Goal: Information Seeking & Learning: Learn about a topic

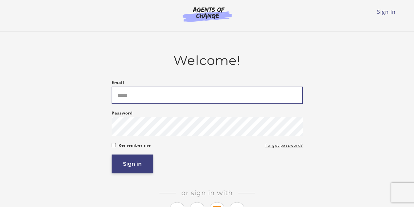
type input "**********"
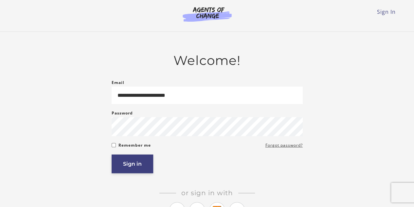
click at [125, 164] on button "Sign in" at bounding box center [133, 163] width 42 height 19
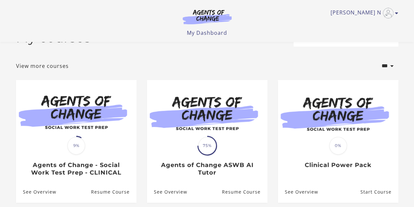
scroll to position [28, 0]
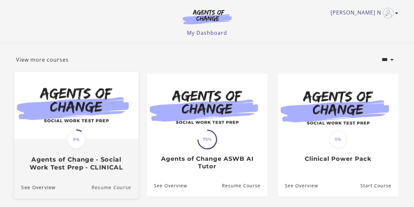
click at [105, 190] on link "Resume Course" at bounding box center [114, 187] width 47 height 22
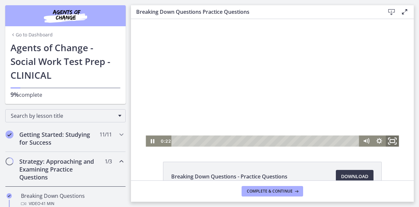
drag, startPoint x: 390, startPoint y: 138, endPoint x: 521, endPoint y: 197, distance: 143.5
click at [390, 138] on icon "Fullscreen" at bounding box center [393, 140] width 16 height 13
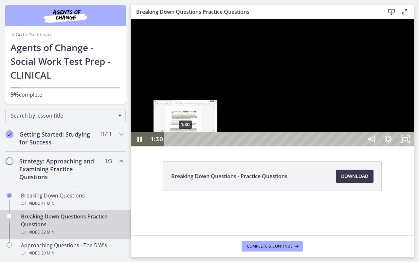
click at [186, 146] on div "1:30" at bounding box center [264, 139] width 188 height 14
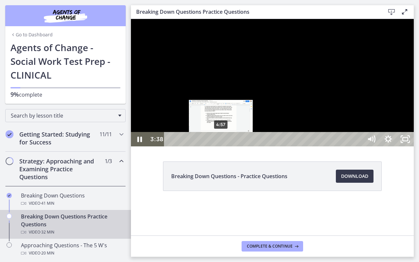
click at [221, 146] on div "4:57" at bounding box center [264, 139] width 188 height 14
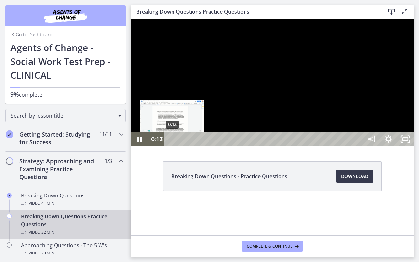
click at [173, 146] on div "0:13" at bounding box center [264, 139] width 188 height 14
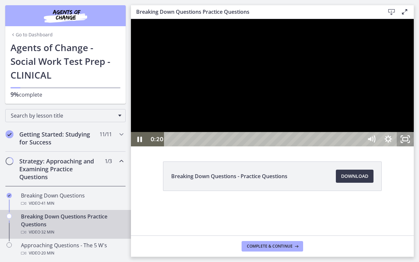
click at [414, 146] on icon "Unfullscreen" at bounding box center [405, 139] width 17 height 14
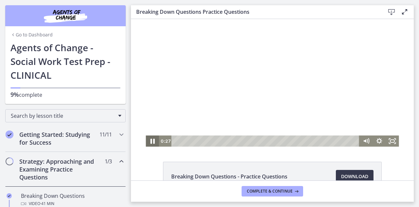
click at [152, 142] on icon "Pause" at bounding box center [152, 140] width 4 height 5
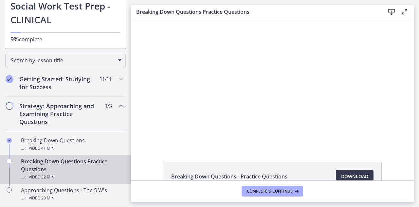
scroll to position [70, 0]
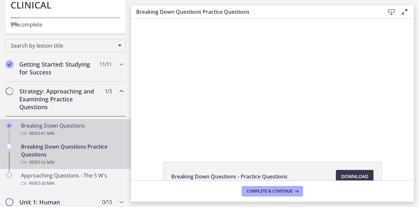
click at [37, 124] on div "Breaking Down Questions Video · 41 min" at bounding box center [72, 129] width 102 height 16
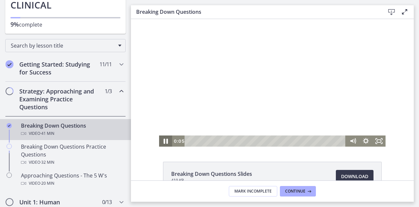
click at [163, 142] on icon "Pause" at bounding box center [166, 140] width 16 height 13
click at [377, 140] on icon "Fullscreen" at bounding box center [379, 140] width 16 height 13
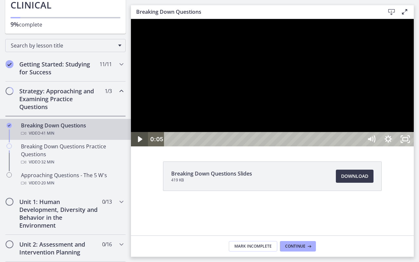
click at [141, 142] on icon "Play Video" at bounding box center [140, 139] width 4 height 6
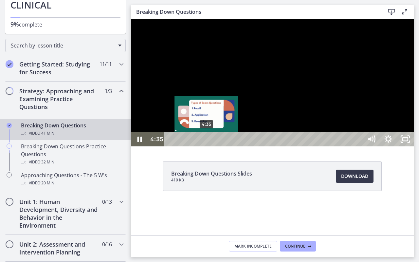
click at [207, 146] on div "4:35" at bounding box center [264, 139] width 188 height 14
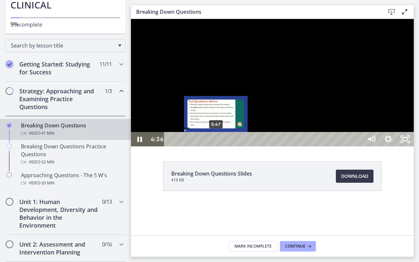
click at [216, 146] on div "5:47" at bounding box center [264, 139] width 188 height 14
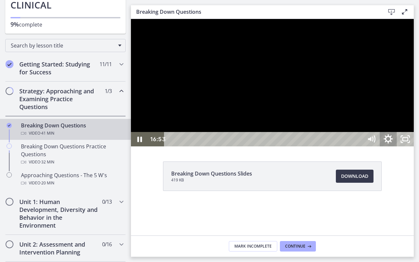
click at [393, 143] on icon "Show settings menu" at bounding box center [388, 138] width 9 height 9
click at [404, 146] on div at bounding box center [272, 82] width 283 height 127
click at [139, 146] on div at bounding box center [272, 82] width 283 height 127
click at [398, 148] on icon "Show settings menu" at bounding box center [388, 139] width 20 height 17
click at [414, 146] on div at bounding box center [272, 82] width 283 height 127
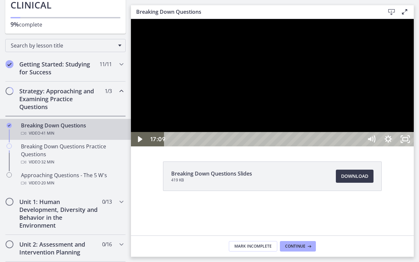
click at [138, 146] on div at bounding box center [272, 82] width 283 height 127
click at [139, 148] on icon "Pause" at bounding box center [139, 139] width 20 height 17
click at [139, 143] on icon "Pause" at bounding box center [140, 139] width 6 height 7
click at [139, 146] on icon "Pause" at bounding box center [139, 139] width 17 height 14
click at [139, 143] on icon "Play Video" at bounding box center [140, 139] width 5 height 7
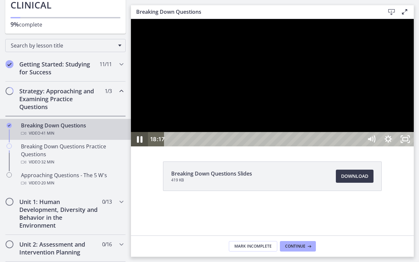
click at [142, 148] on icon "Pause" at bounding box center [139, 139] width 20 height 17
click at [142, 148] on icon "Play Video" at bounding box center [140, 139] width 20 height 17
click at [142, 148] on icon "Pause" at bounding box center [139, 139] width 20 height 17
click at [137, 148] on icon "Play Video" at bounding box center [140, 139] width 20 height 17
click at [142, 143] on icon "Pause" at bounding box center [140, 139] width 6 height 7
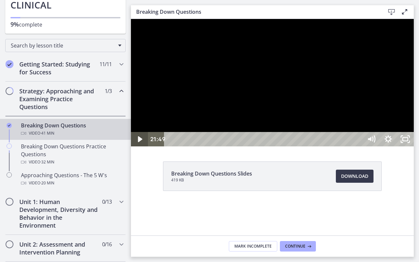
click at [142, 146] on icon "Play Video" at bounding box center [140, 139] width 17 height 14
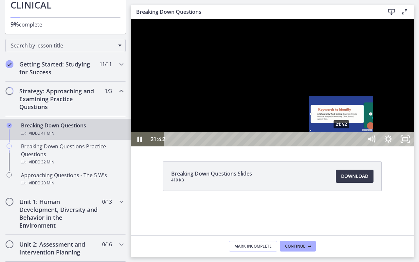
click at [342, 146] on div "21:42" at bounding box center [264, 139] width 188 height 14
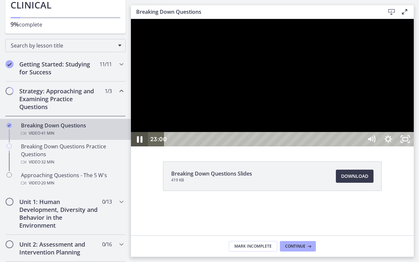
click at [140, 148] on icon "Pause" at bounding box center [139, 139] width 20 height 17
click at [140, 143] on icon "Play Video" at bounding box center [140, 139] width 5 height 7
click at [140, 148] on icon "Pause" at bounding box center [139, 139] width 20 height 17
click at [140, 143] on icon "Play Video" at bounding box center [140, 139] width 5 height 7
click at [140, 146] on icon "Pause" at bounding box center [139, 139] width 17 height 14
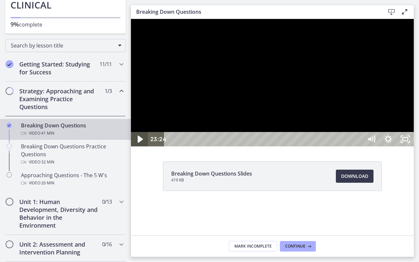
click at [140, 143] on icon "Play Video" at bounding box center [140, 139] width 5 height 7
click at [141, 143] on icon "Pause" at bounding box center [140, 139] width 6 height 7
click at [141, 146] on icon "Play Video" at bounding box center [140, 139] width 17 height 14
click at [141, 143] on icon "Pause" at bounding box center [140, 139] width 6 height 7
click at [141, 148] on icon "Play Video" at bounding box center [140, 139] width 20 height 17
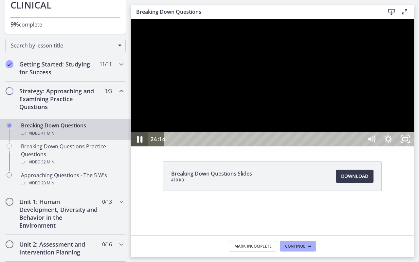
click at [141, 143] on icon "Pause" at bounding box center [140, 139] width 6 height 7
click at [141, 148] on icon "Play Video" at bounding box center [140, 139] width 20 height 17
click at [141, 143] on icon "Pause" at bounding box center [140, 139] width 6 height 7
click at [141, 148] on icon "Play Video" at bounding box center [140, 139] width 20 height 17
click at [141, 143] on icon "Pause" at bounding box center [140, 139] width 6 height 7
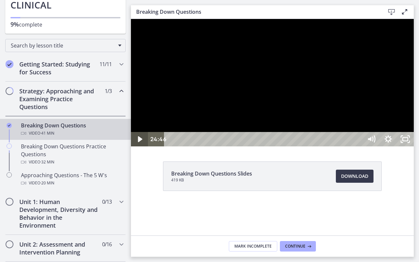
click at [141, 146] on icon "Play Video" at bounding box center [140, 139] width 17 height 14
click at [141, 142] on icon "Play Video" at bounding box center [140, 139] width 4 height 6
click at [141, 148] on icon "Play Video" at bounding box center [140, 139] width 20 height 17
click at [141, 143] on icon "Pause" at bounding box center [140, 139] width 6 height 7
click at [141, 146] on icon "Play Video" at bounding box center [140, 139] width 17 height 14
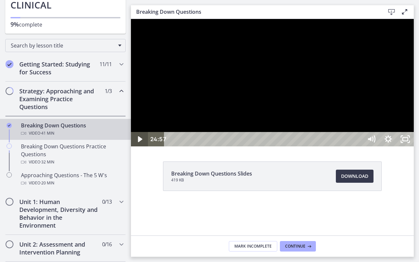
click at [141, 142] on icon "Play Video" at bounding box center [140, 139] width 4 height 6
click at [141, 146] on icon "Play Video" at bounding box center [140, 139] width 17 height 14
click at [141, 143] on icon "Pause" at bounding box center [140, 139] width 6 height 7
click at [141, 146] on icon "Play Video" at bounding box center [140, 139] width 17 height 14
click at [141, 143] on icon "Pause" at bounding box center [140, 139] width 6 height 7
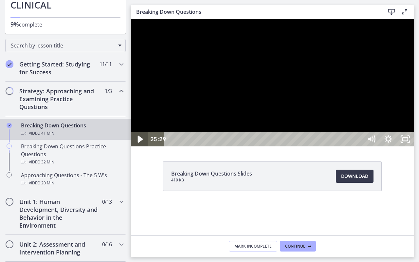
click at [142, 148] on icon "Play Video" at bounding box center [140, 139] width 20 height 17
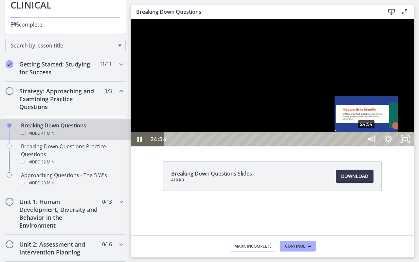
click at [358, 146] on div "24:54" at bounding box center [264, 139] width 188 height 14
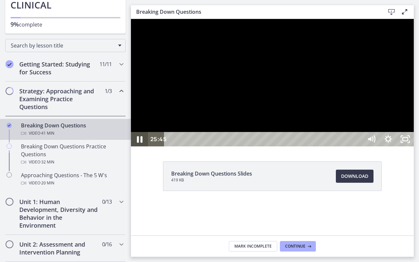
click at [140, 148] on icon "Pause" at bounding box center [139, 139] width 20 height 17
click at [140, 142] on icon "Play Video" at bounding box center [140, 139] width 4 height 6
click at [140, 148] on icon "Pause" at bounding box center [139, 139] width 20 height 17
click at [140, 143] on icon "Play Video" at bounding box center [140, 139] width 5 height 7
click at [140, 148] on icon "Pause" at bounding box center [139, 139] width 20 height 17
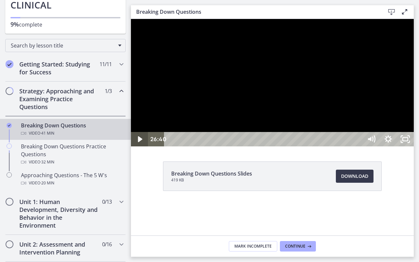
click at [140, 142] on icon "Play Video" at bounding box center [140, 139] width 4 height 6
click at [137, 148] on icon "Pause" at bounding box center [139, 139] width 20 height 17
click at [132, 146] on icon "Play Video" at bounding box center [140, 139] width 17 height 14
click at [138, 142] on icon "Pause" at bounding box center [140, 140] width 5 height 6
click at [138, 143] on icon "Play Video" at bounding box center [140, 139] width 5 height 7
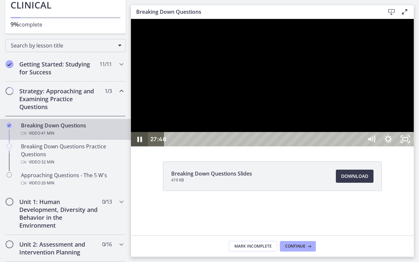
click at [138, 142] on icon "Pause" at bounding box center [140, 140] width 5 height 6
click at [138, 146] on icon "Play Video" at bounding box center [140, 139] width 17 height 14
click at [137, 148] on icon "Pause" at bounding box center [139, 139] width 20 height 17
click at [137, 146] on icon "Play Video" at bounding box center [140, 139] width 17 height 14
click at [137, 148] on icon "Pause" at bounding box center [139, 139] width 20 height 17
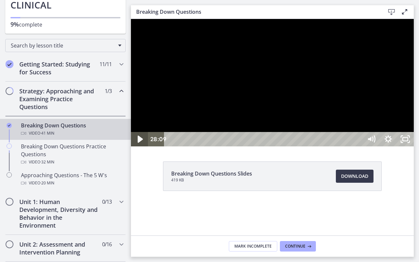
click at [137, 148] on icon "Play Video" at bounding box center [140, 139] width 20 height 17
click at [136, 148] on icon "Pause" at bounding box center [139, 139] width 20 height 17
click at [136, 148] on icon "Play Video" at bounding box center [140, 139] width 20 height 17
click at [136, 148] on icon "Pause" at bounding box center [139, 139] width 20 height 17
click at [136, 146] on icon "Play Video" at bounding box center [140, 139] width 17 height 14
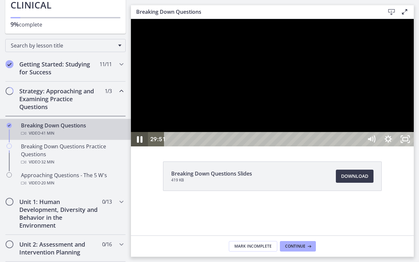
click at [136, 148] on icon "Pause" at bounding box center [139, 139] width 20 height 17
click at [136, 146] on icon "Play Video" at bounding box center [140, 139] width 17 height 14
click at [136, 148] on icon "Pause" at bounding box center [139, 139] width 20 height 17
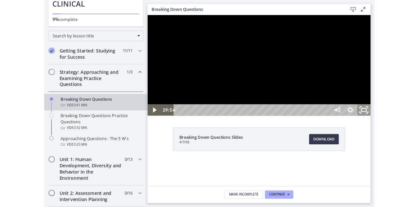
click at [419, 144] on icon "Unfullscreen" at bounding box center [422, 134] width 20 height 17
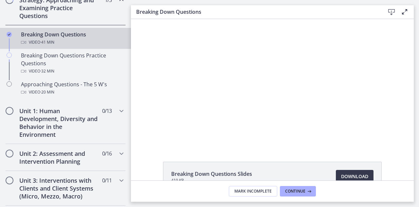
scroll to position [162, 0]
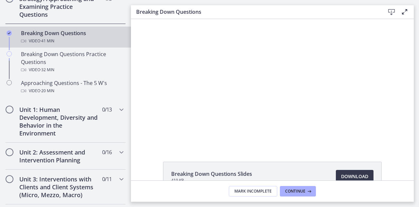
drag, startPoint x: 128, startPoint y: 87, endPoint x: 1, endPoint y: 97, distance: 127.1
click at [118, 110] on icon "Chapters" at bounding box center [122, 109] width 8 height 8
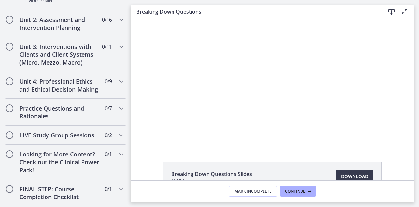
scroll to position [553, 0]
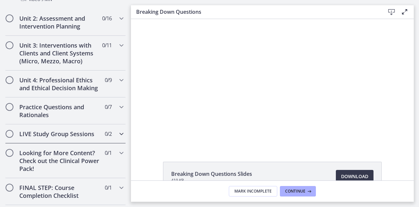
click at [118, 130] on icon "Chapters" at bounding box center [122, 134] width 8 height 8
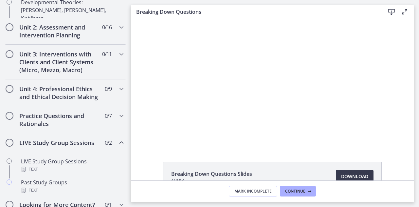
scroll to position [236, 0]
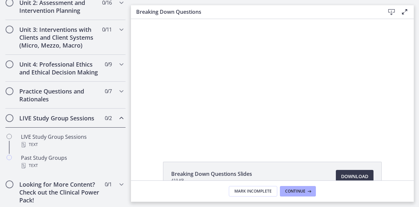
click at [118, 122] on icon "Chapters" at bounding box center [122, 118] width 8 height 8
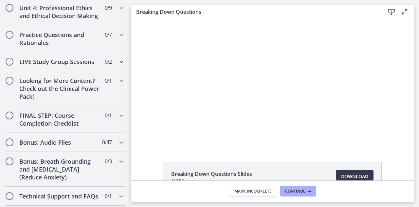
scroll to position [295, 0]
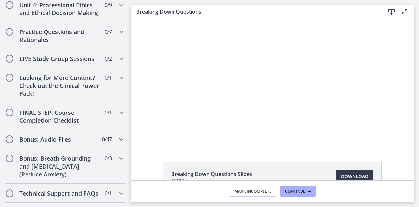
click at [118, 143] on icon "Chapters" at bounding box center [122, 139] width 8 height 8
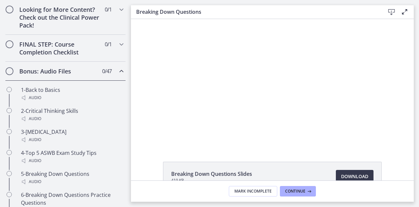
scroll to position [361, 0]
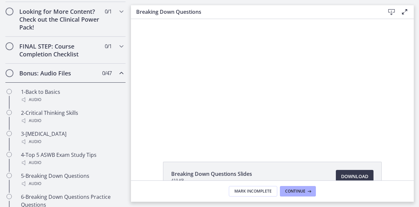
click at [118, 77] on icon "Chapters" at bounding box center [122, 73] width 8 height 8
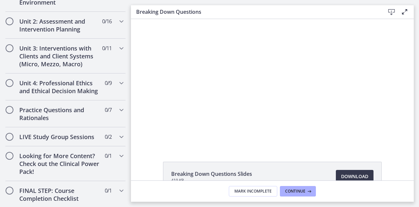
scroll to position [216, 0]
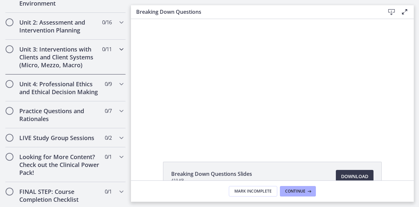
click at [118, 46] on icon "Chapters" at bounding box center [122, 49] width 8 height 8
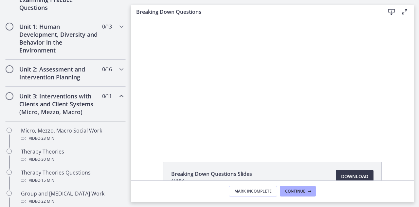
scroll to position [175, 0]
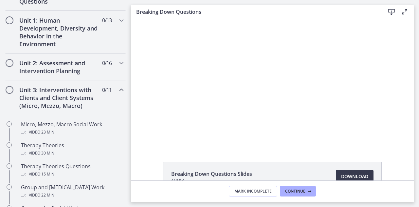
click at [118, 88] on icon "Chapters" at bounding box center [122, 90] width 8 height 8
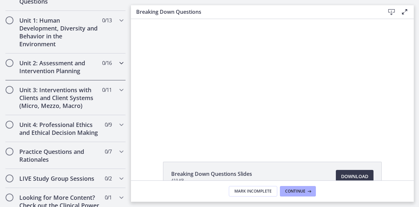
click at [118, 61] on icon "Chapters" at bounding box center [122, 63] width 8 height 8
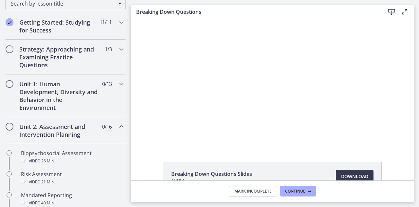
scroll to position [0, 0]
